Goal: Obtain resource: Download file/media

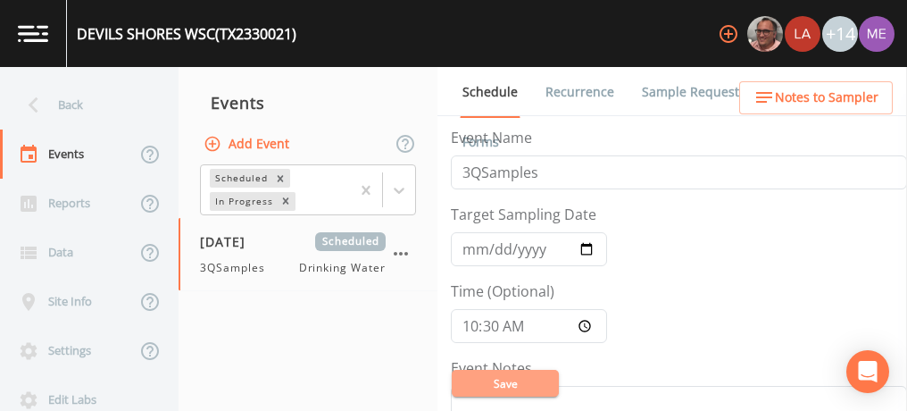
click at [503, 383] on button "Save" at bounding box center [505, 383] width 107 height 27
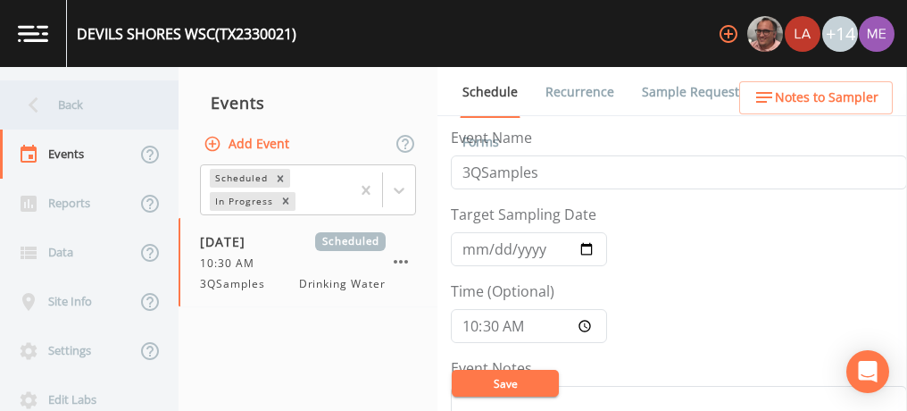
click at [66, 102] on div "Back" at bounding box center [80, 104] width 161 height 49
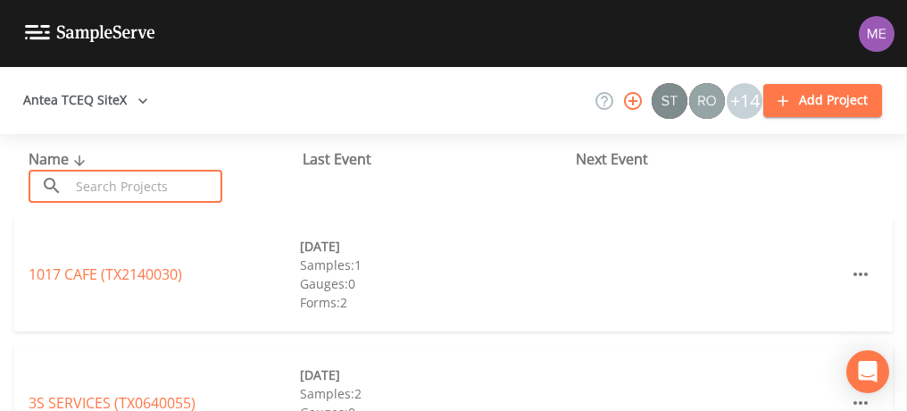
click at [94, 184] on input "text" at bounding box center [146, 186] width 153 height 33
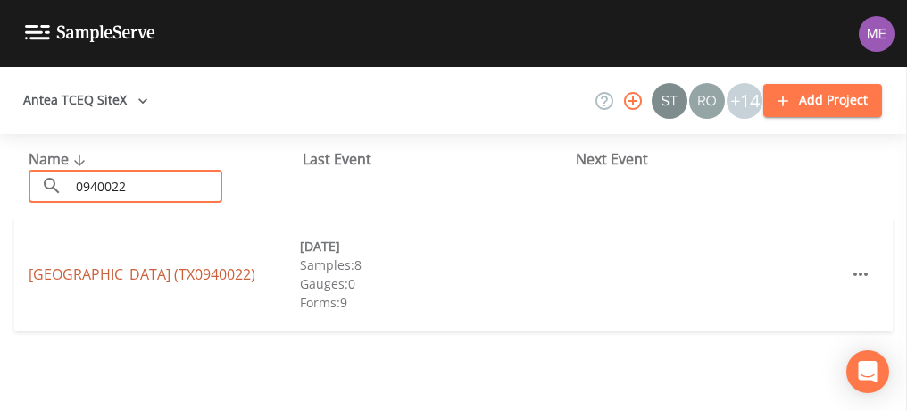
type input "0940022"
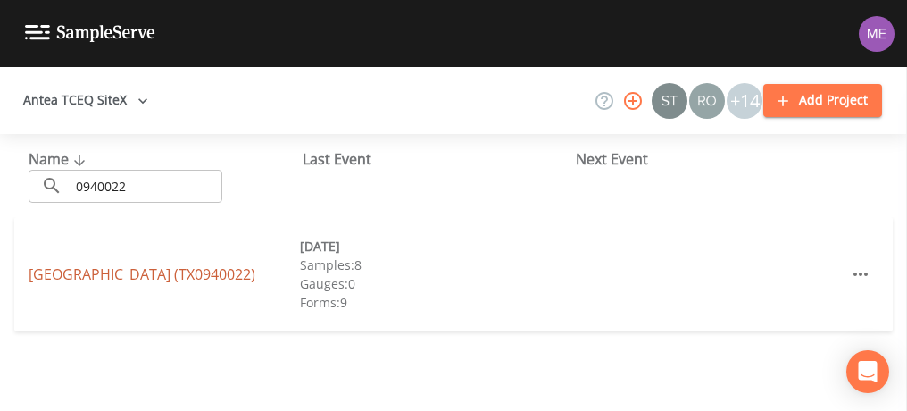
click at [56, 275] on link "[GEOGRAPHIC_DATA] (TX0940022)" at bounding box center [142, 274] width 227 height 20
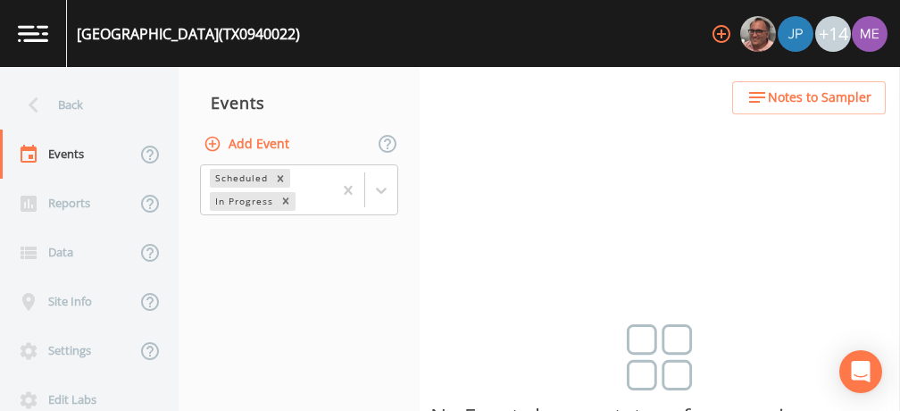
click at [237, 145] on button "Add Event" at bounding box center [248, 144] width 96 height 33
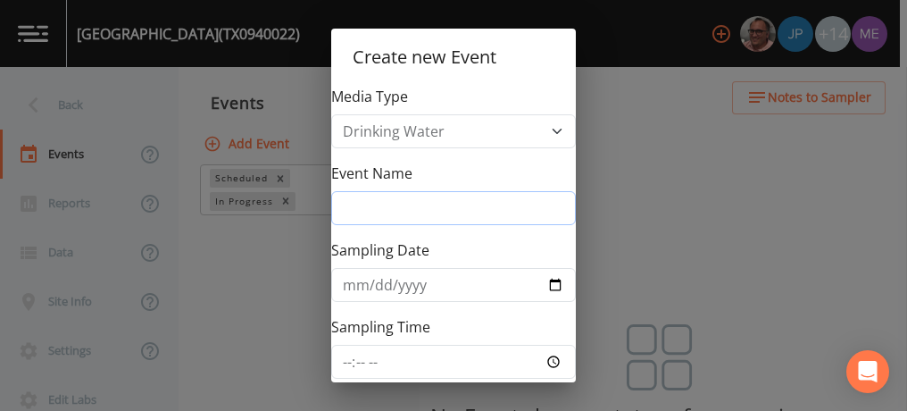
click at [414, 207] on input "Event Name" at bounding box center [453, 208] width 245 height 34
type input "3QSamples"
click at [515, 400] on button "Create" at bounding box center [515, 413] width 107 height 27
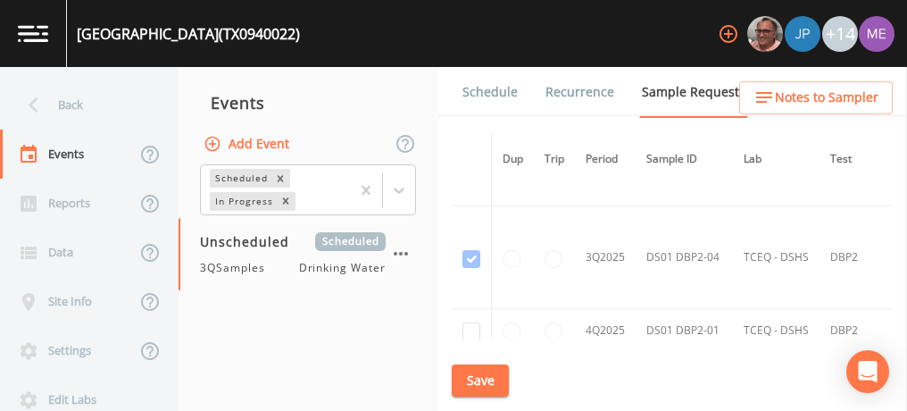
scroll to position [6753, 0]
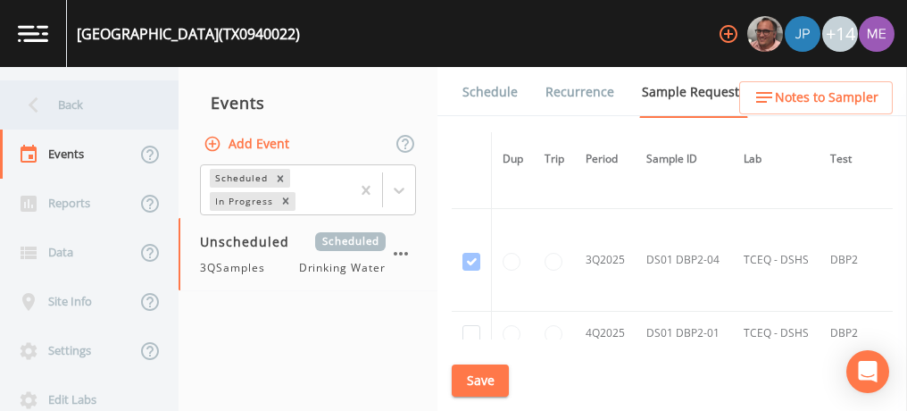
click at [61, 105] on div "Back" at bounding box center [80, 104] width 161 height 49
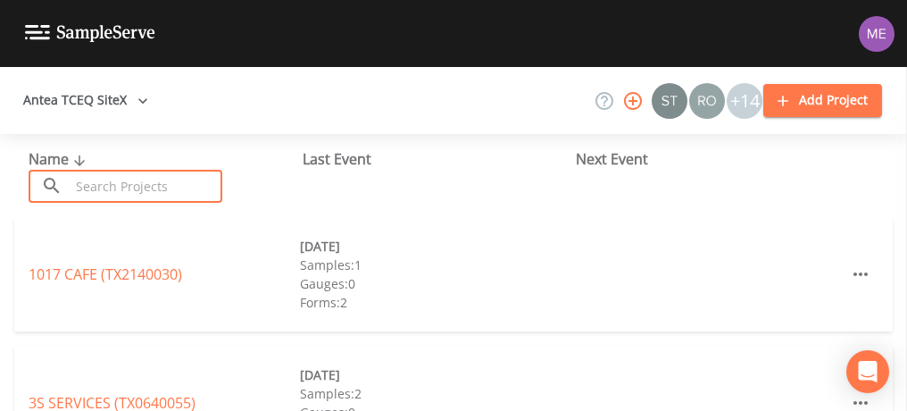
click at [79, 184] on input "text" at bounding box center [146, 186] width 153 height 33
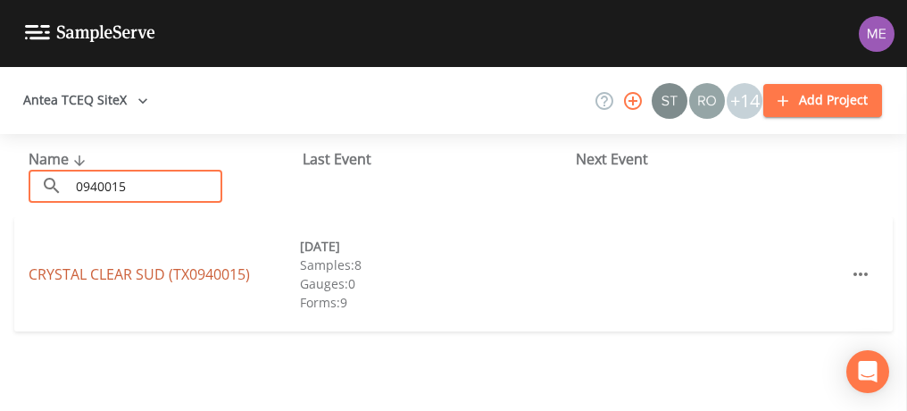
type input "0940015"
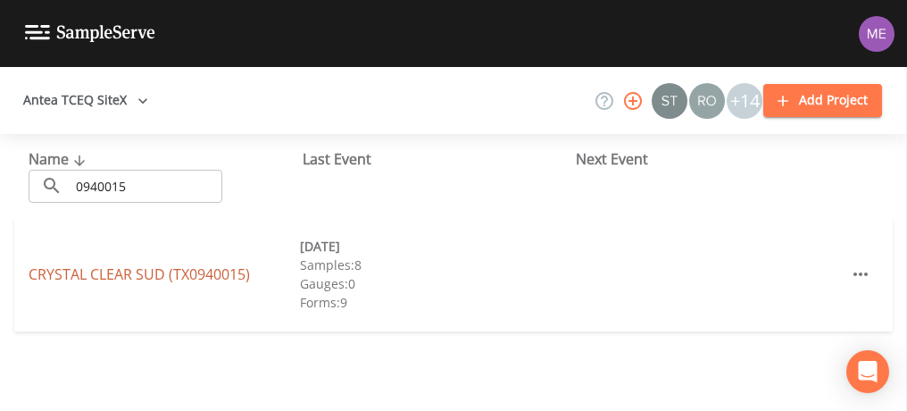
click at [177, 271] on link "[GEOGRAPHIC_DATA] (TX0940015)" at bounding box center [139, 274] width 221 height 20
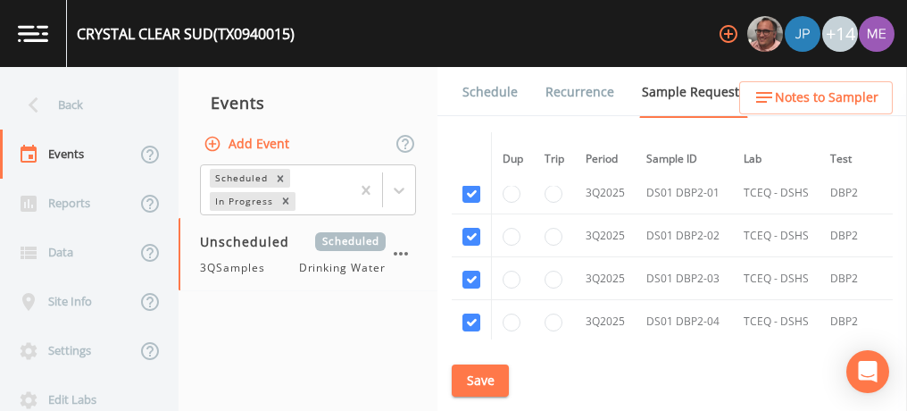
scroll to position [3389, 0]
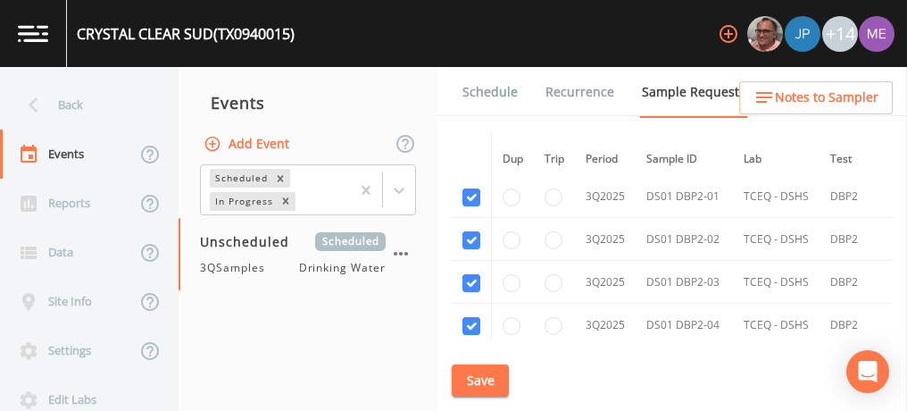
click at [502, 117] on link "Forms" at bounding box center [481, 142] width 42 height 50
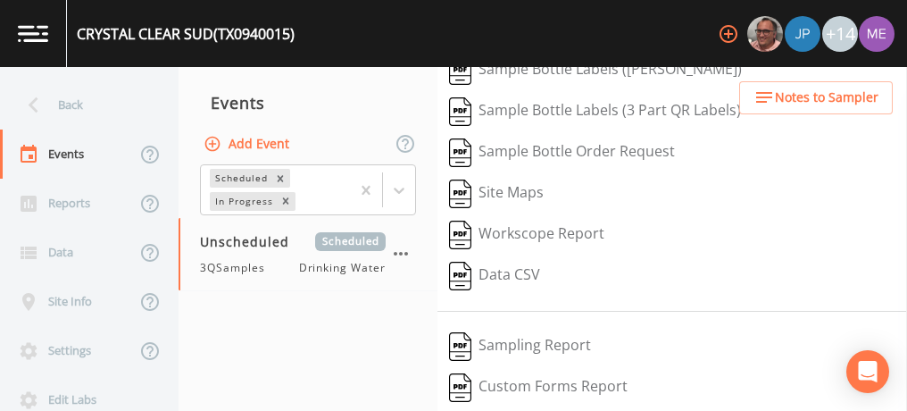
scroll to position [228, 0]
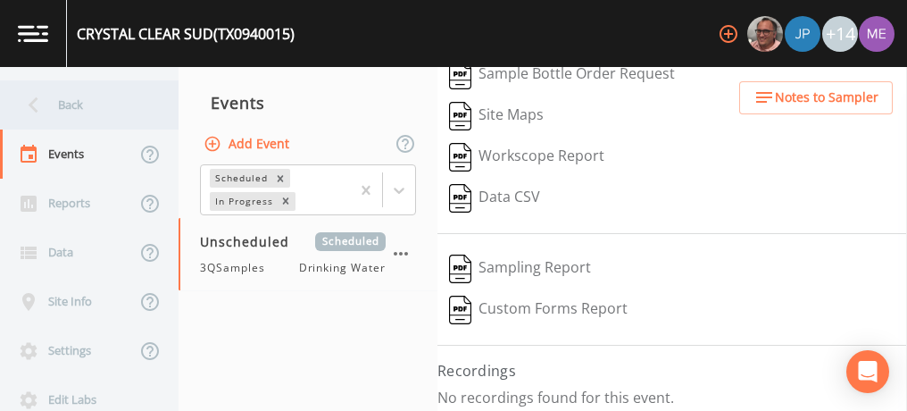
click at [65, 106] on div "Back" at bounding box center [80, 104] width 161 height 49
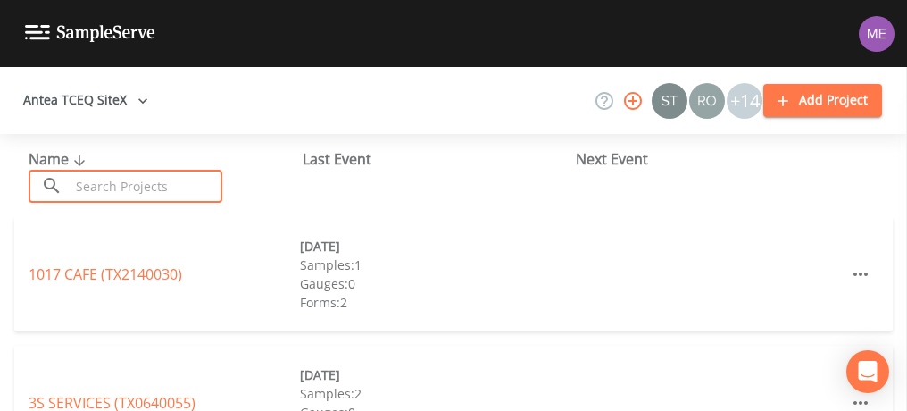
click at [116, 182] on input "text" at bounding box center [146, 186] width 153 height 33
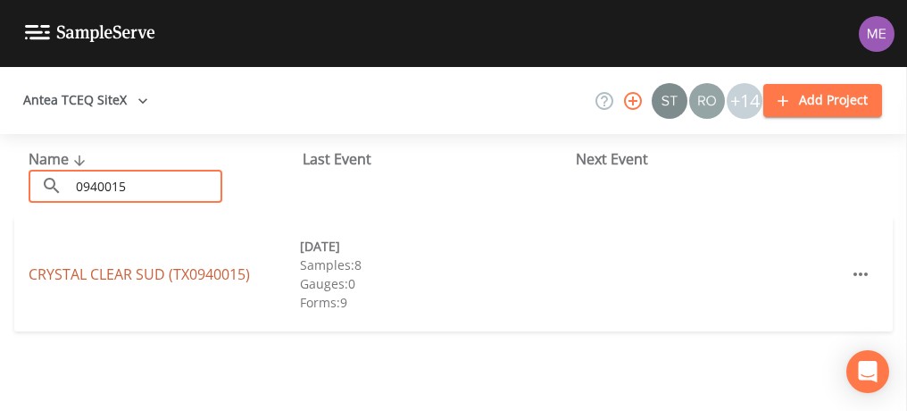
type input "0940015"
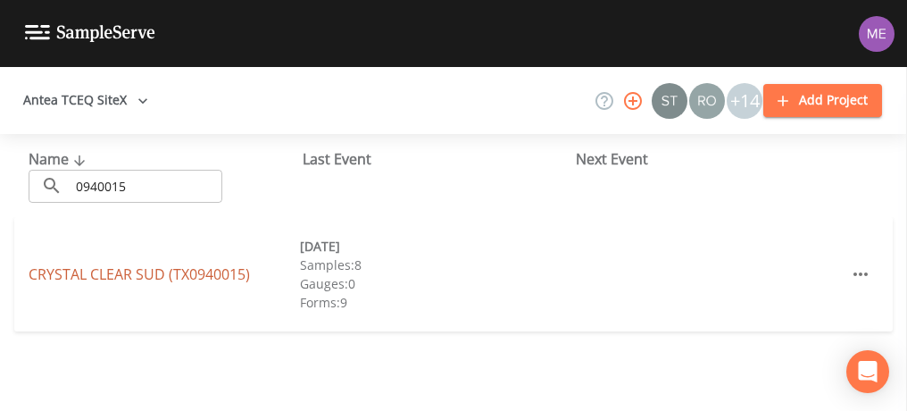
click at [130, 273] on link "[GEOGRAPHIC_DATA] (TX0940015)" at bounding box center [139, 274] width 221 height 20
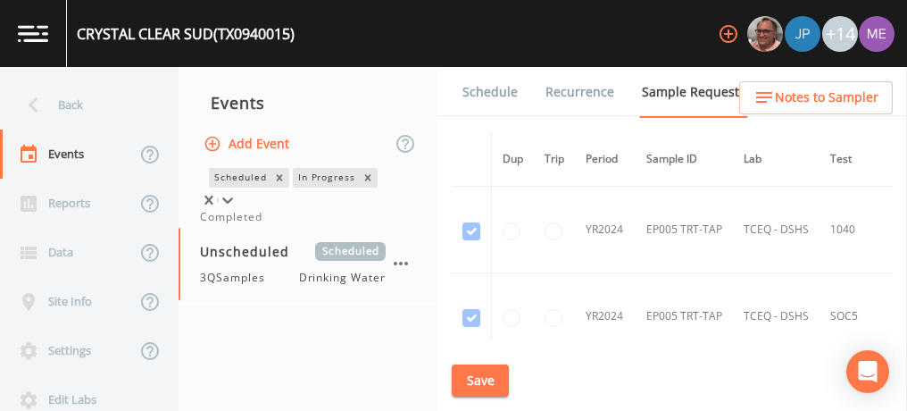
click at [233, 197] on icon at bounding box center [227, 200] width 11 height 6
click at [384, 225] on div "Completed" at bounding box center [308, 217] width 216 height 16
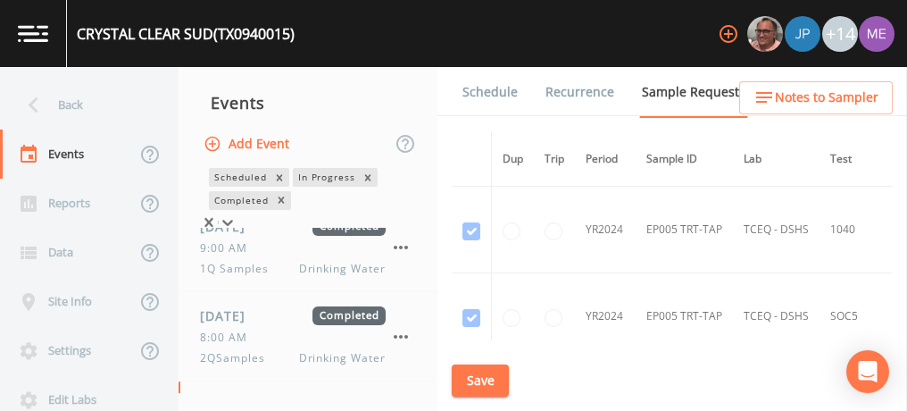
scroll to position [173, 0]
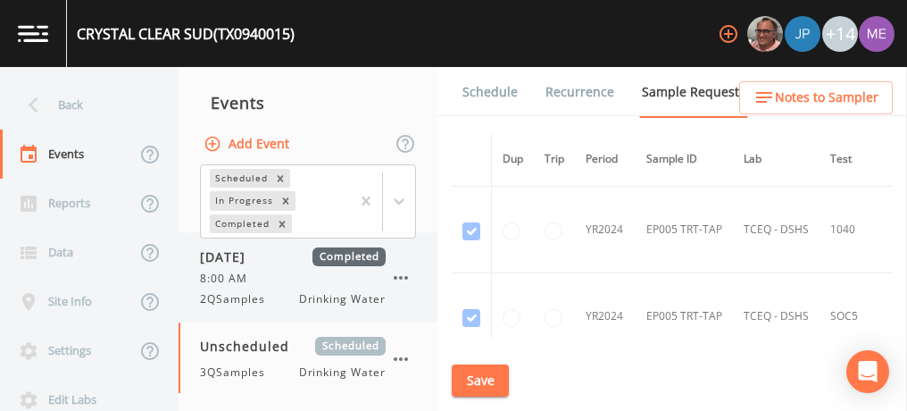
click at [332, 277] on div "8:00 AM" at bounding box center [293, 278] width 186 height 16
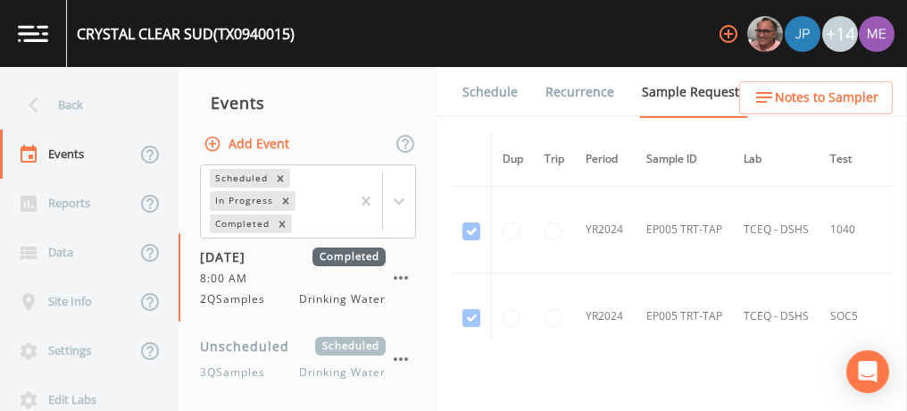
click at [502, 117] on link "Forms" at bounding box center [481, 142] width 42 height 50
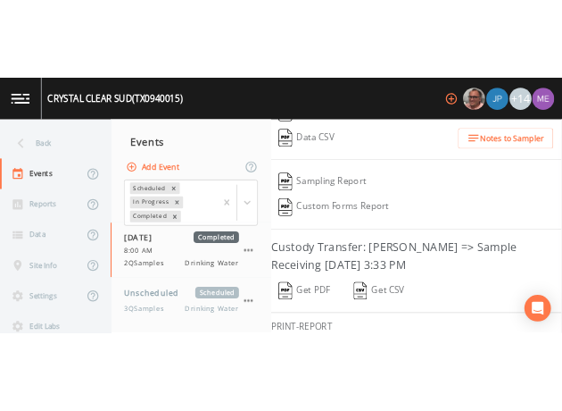
scroll to position [329, 0]
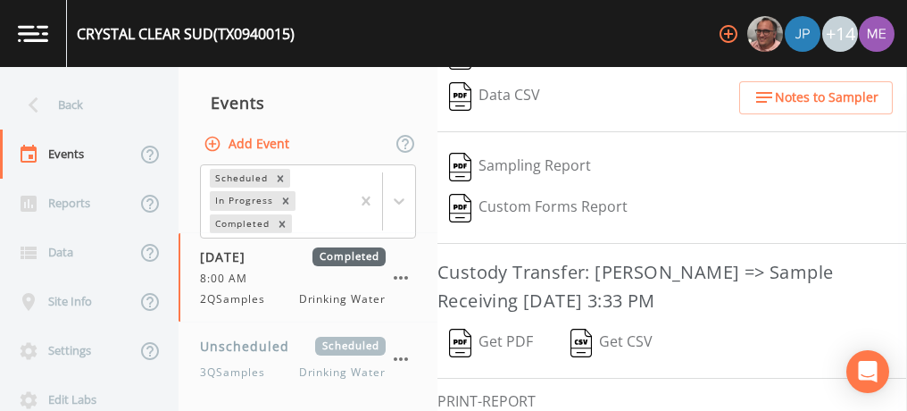
click at [506, 332] on button "Get PDF" at bounding box center [490, 342] width 107 height 41
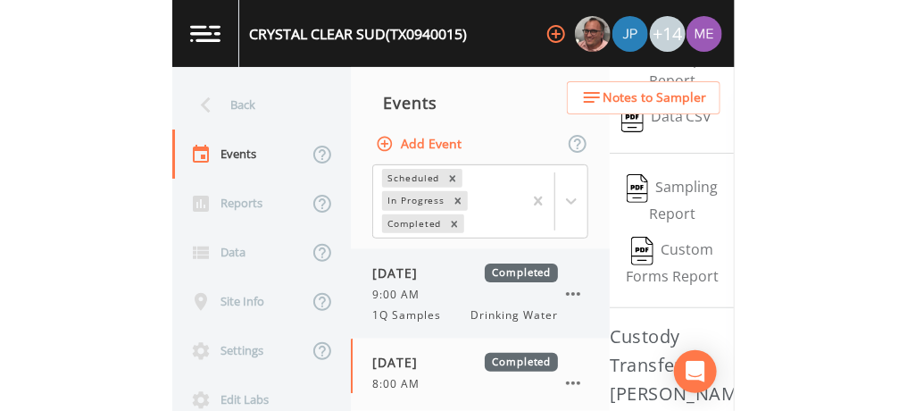
scroll to position [88, 0]
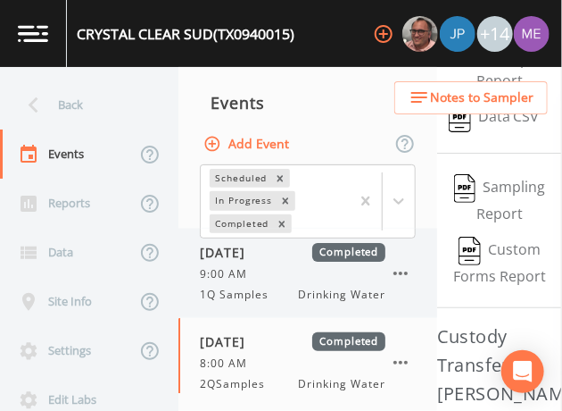
click at [246, 288] on span "1Q Samples" at bounding box center [239, 295] width 79 height 16
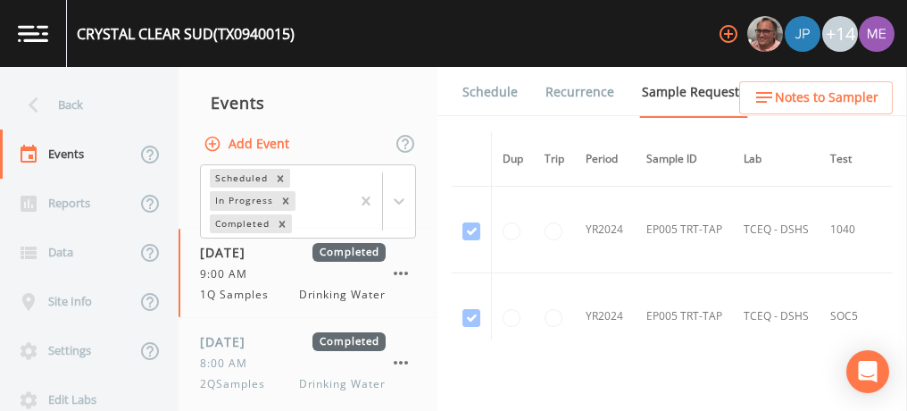
click at [502, 117] on link "Forms" at bounding box center [481, 142] width 42 height 50
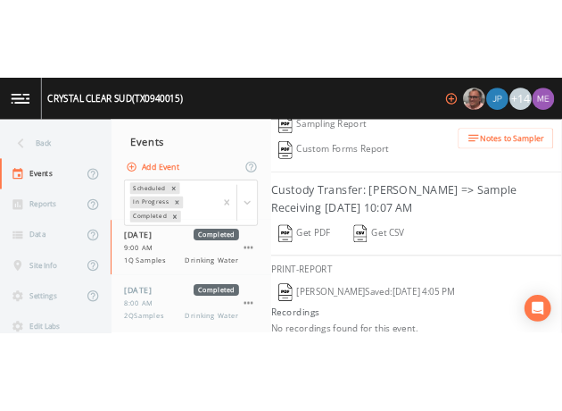
scroll to position [426, 0]
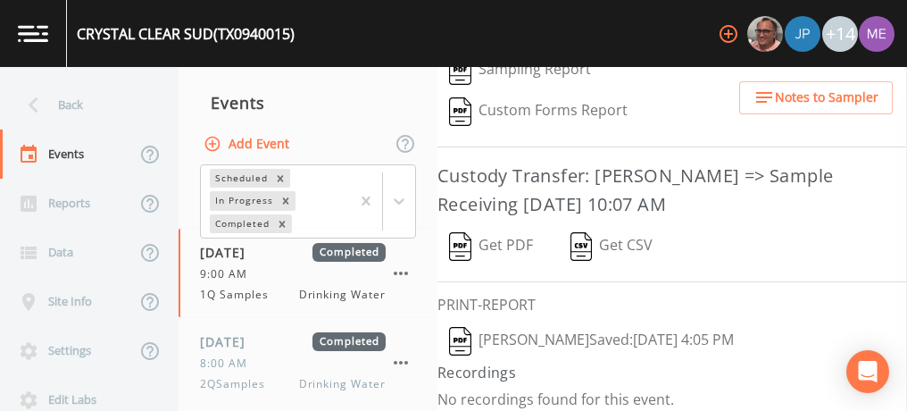
click at [495, 235] on button "Get PDF" at bounding box center [490, 246] width 107 height 41
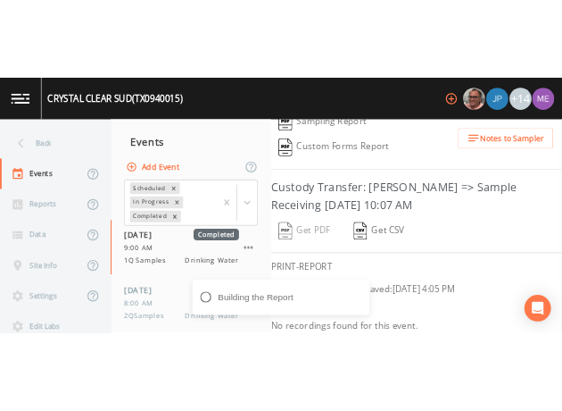
scroll to position [747, 0]
